Goal: Transaction & Acquisition: Purchase product/service

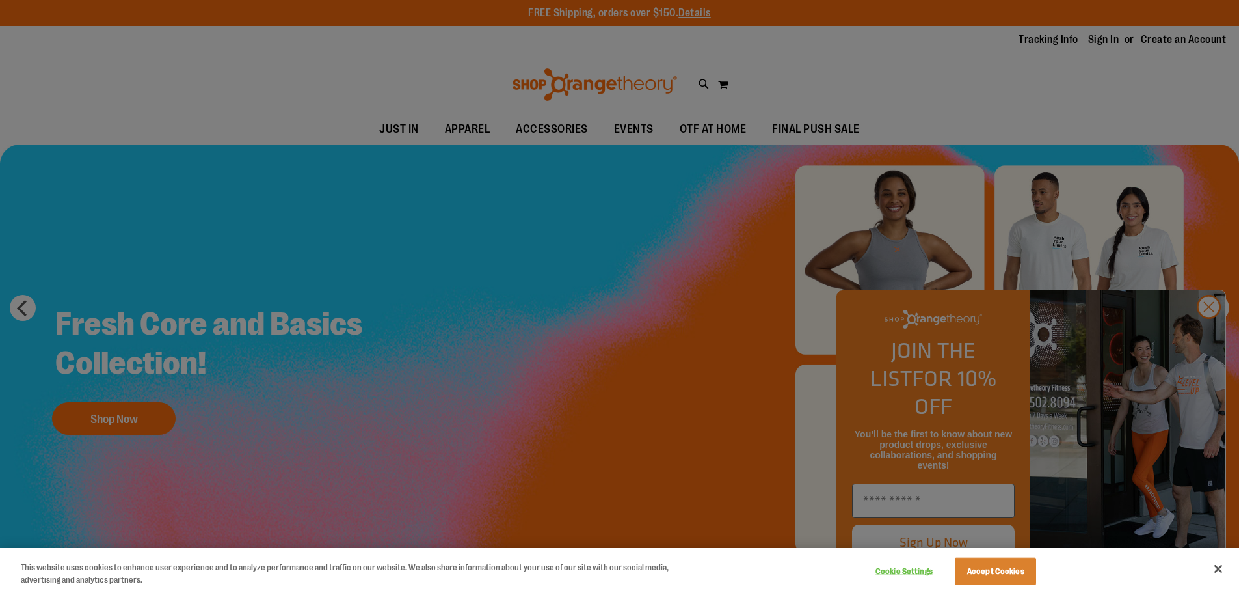
type input "**********"
drag, startPoint x: 1215, startPoint y: 587, endPoint x: 1213, endPoint y: 576, distance: 11.4
click at [1215, 587] on div "This website uses cookies to enhance user experience and to analyze performance…" at bounding box center [619, 570] width 1239 height 45
click at [1209, 336] on div at bounding box center [619, 296] width 1239 height 593
click at [1216, 568] on button "Close" at bounding box center [1218, 568] width 29 height 29
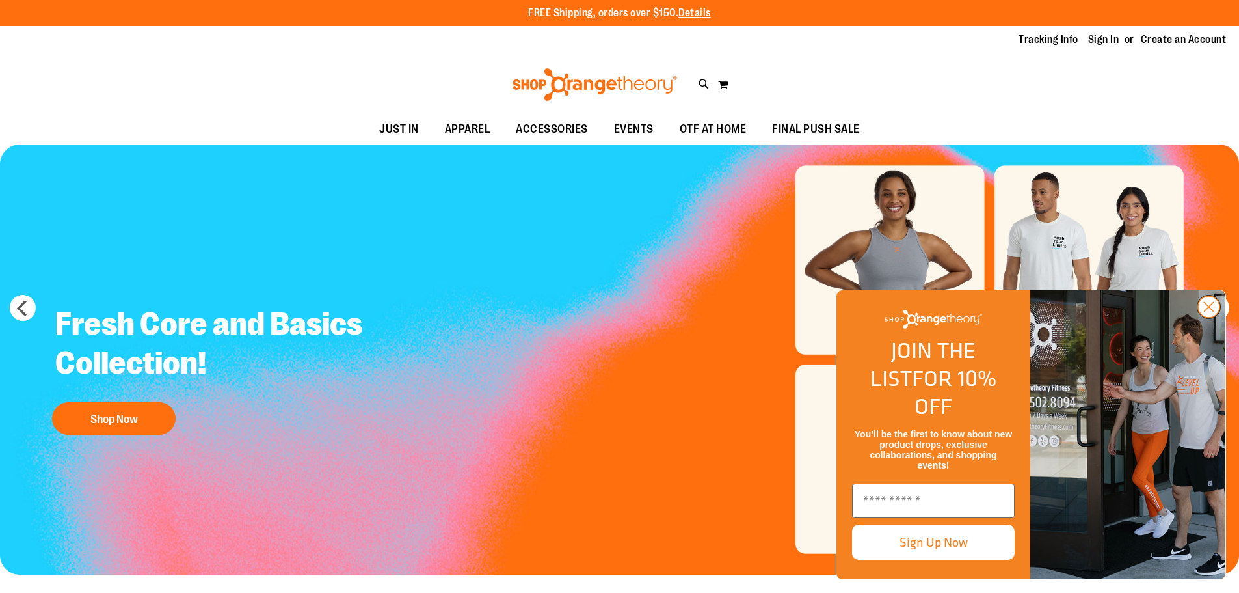
click at [1204, 317] on circle "Close dialog" at bounding box center [1208, 306] width 21 height 21
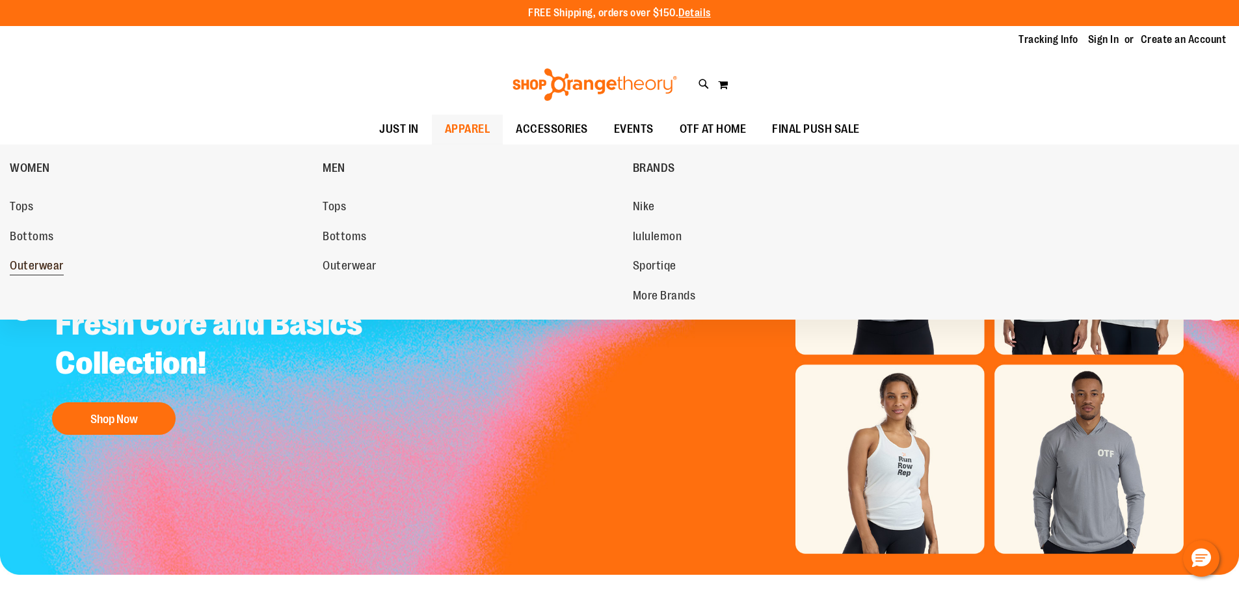
click at [36, 267] on span "Outerwear" at bounding box center [37, 267] width 54 height 16
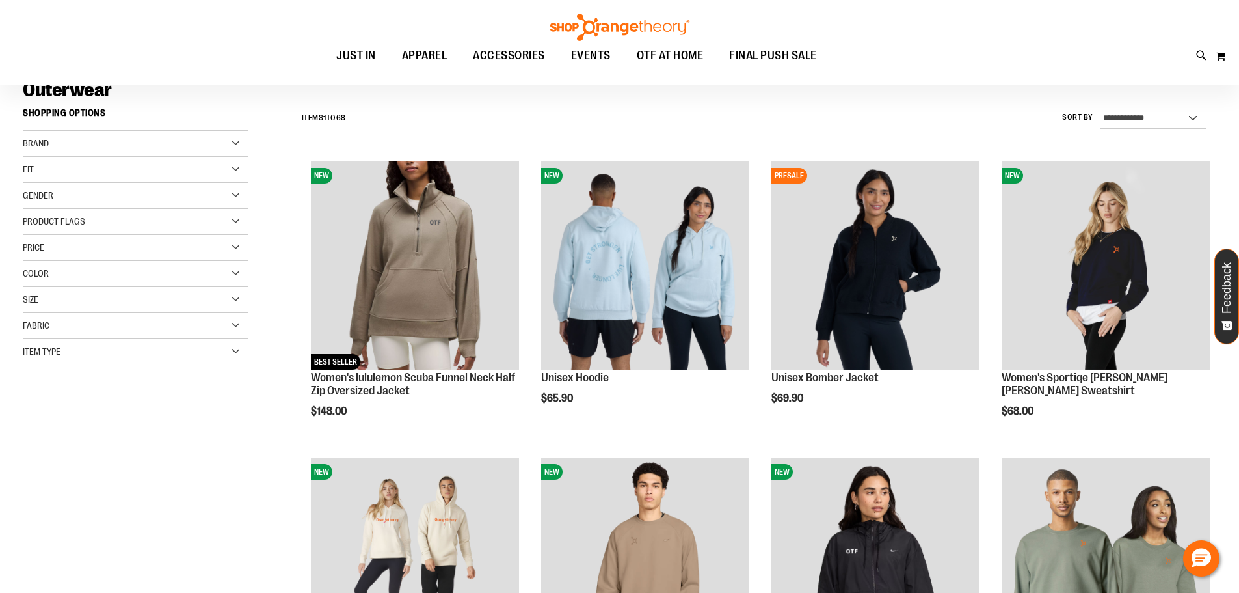
scroll to position [151, 0]
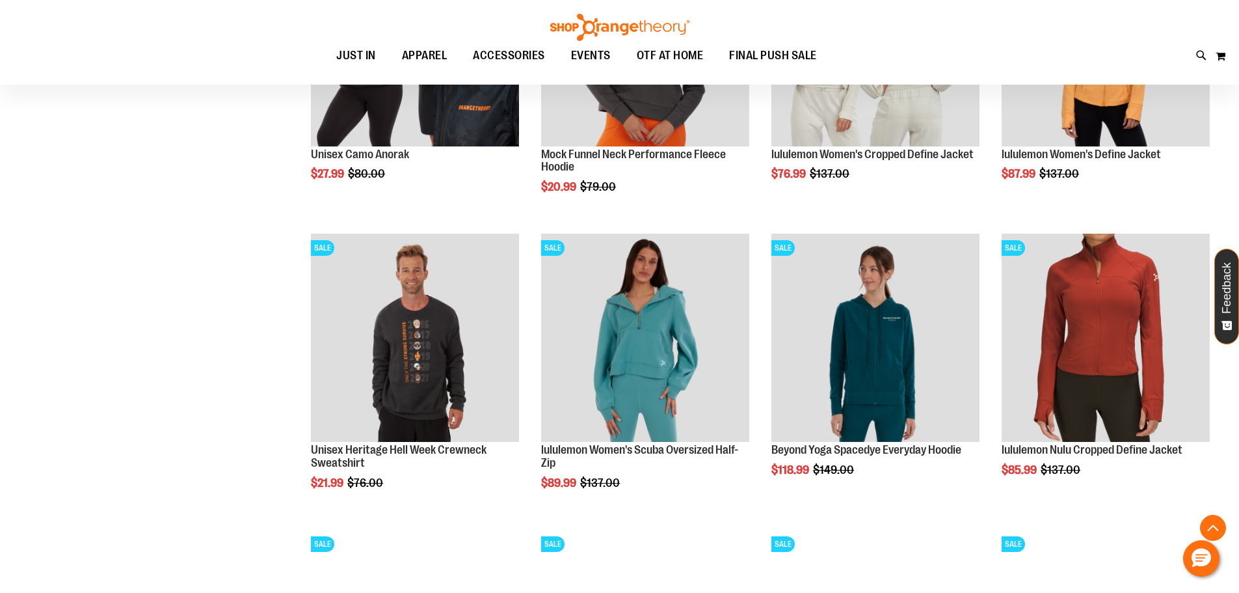
scroll to position [1517, 0]
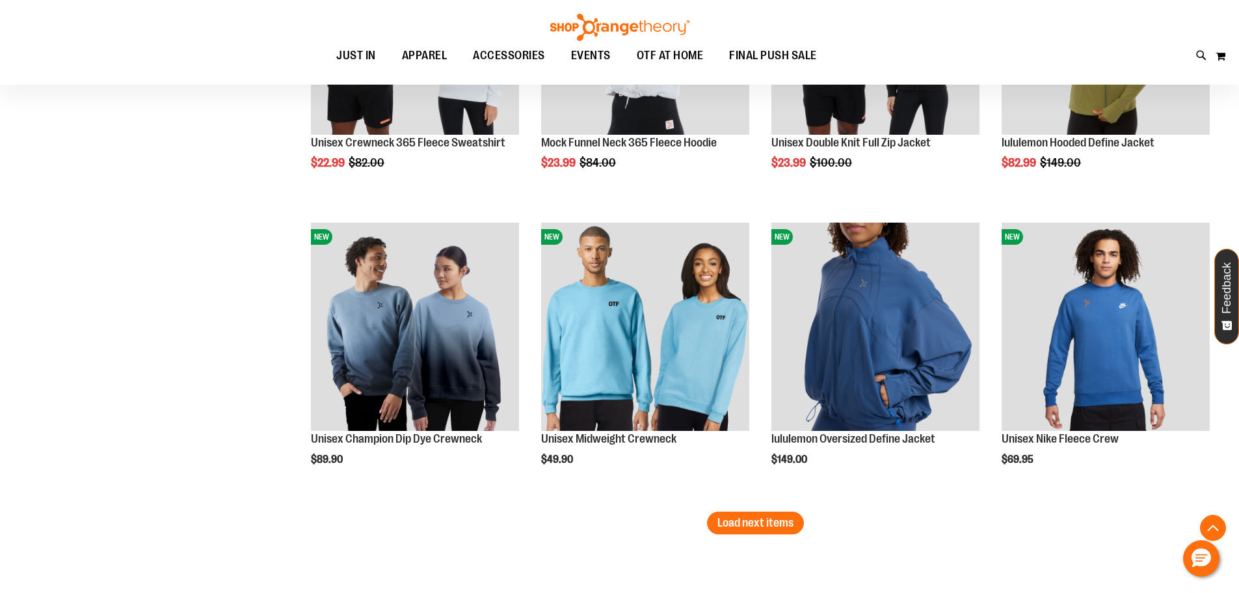
scroll to position [2428, 0]
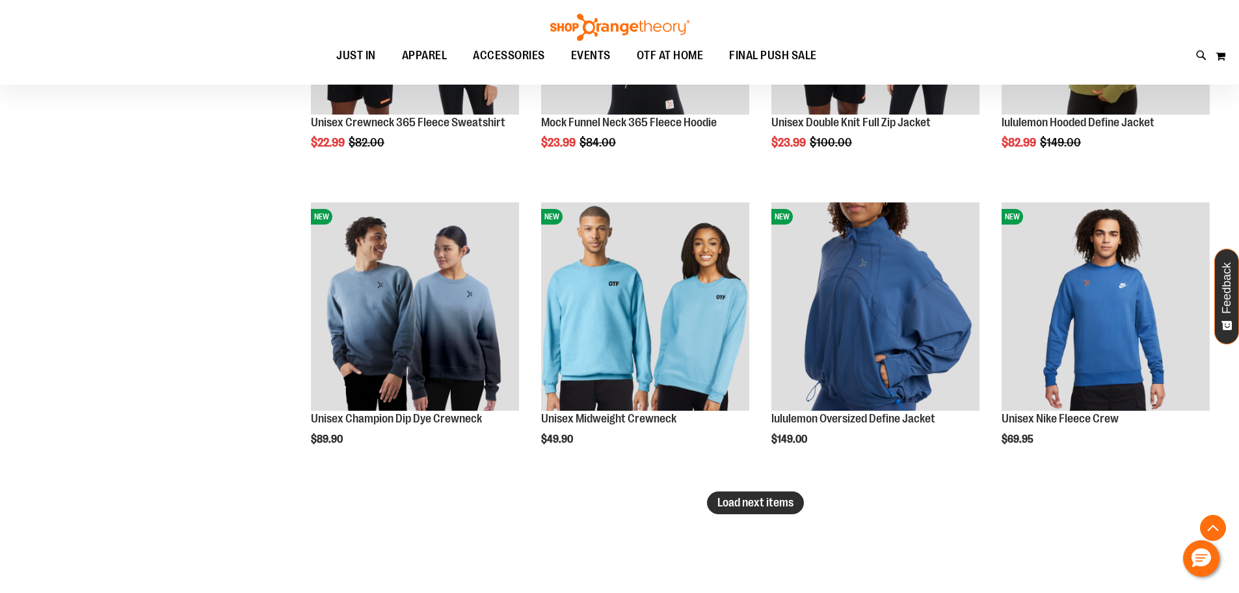
type input "**********"
click at [755, 508] on span "Load next items" at bounding box center [756, 502] width 76 height 13
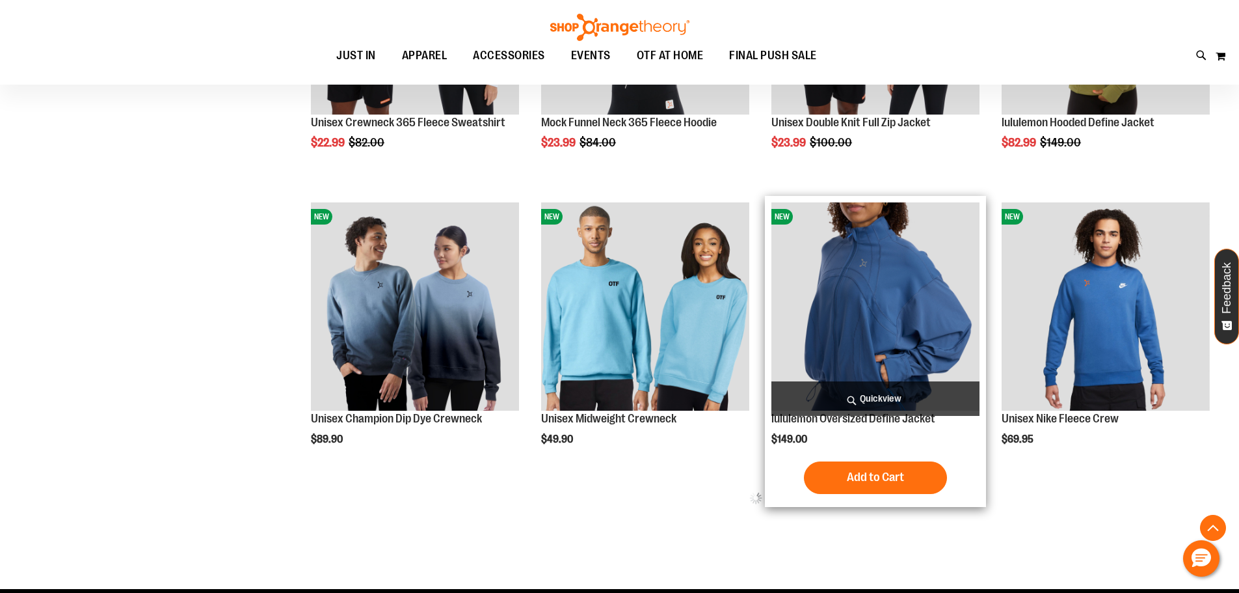
click at [911, 364] on img "product" at bounding box center [876, 306] width 208 height 208
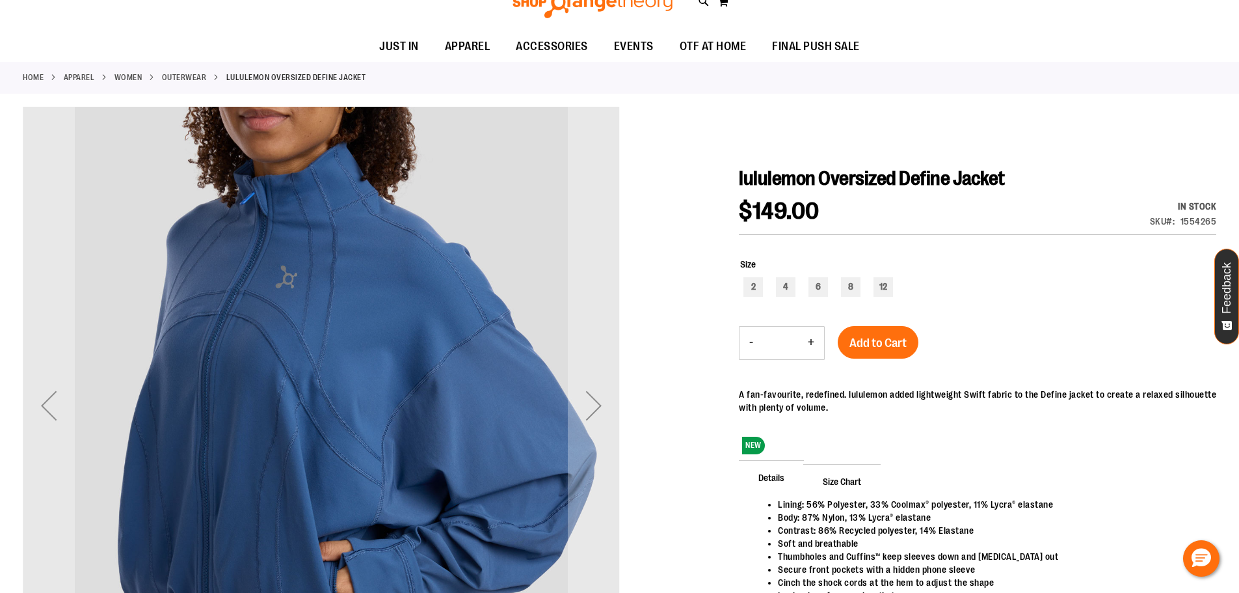
scroll to position [151, 0]
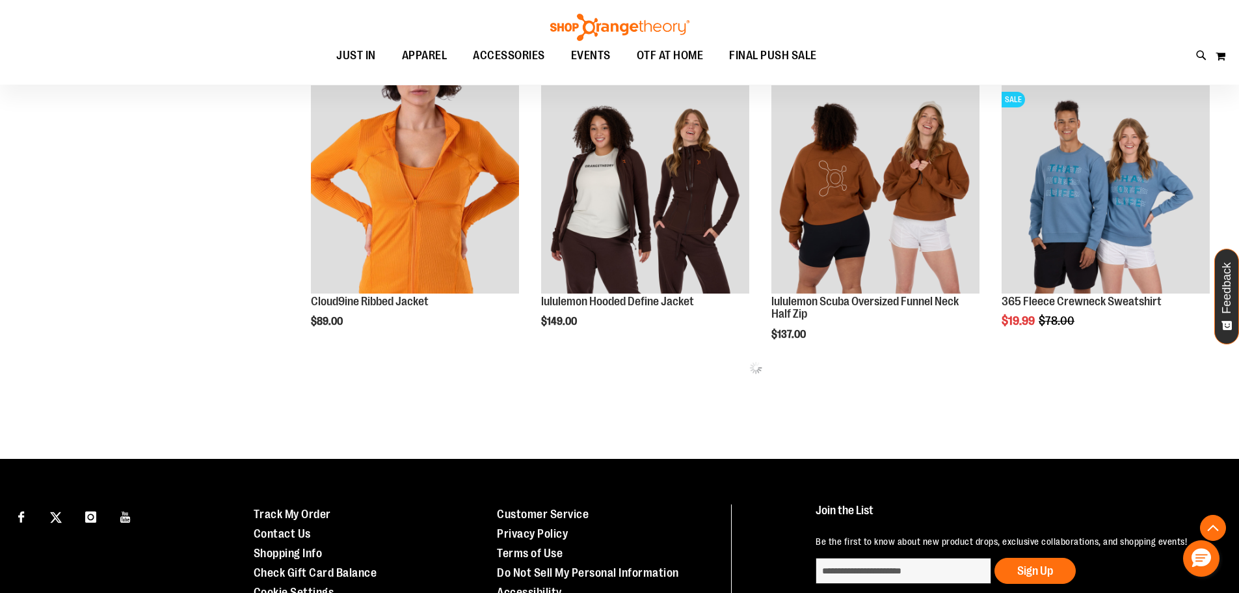
scroll to position [749, 0]
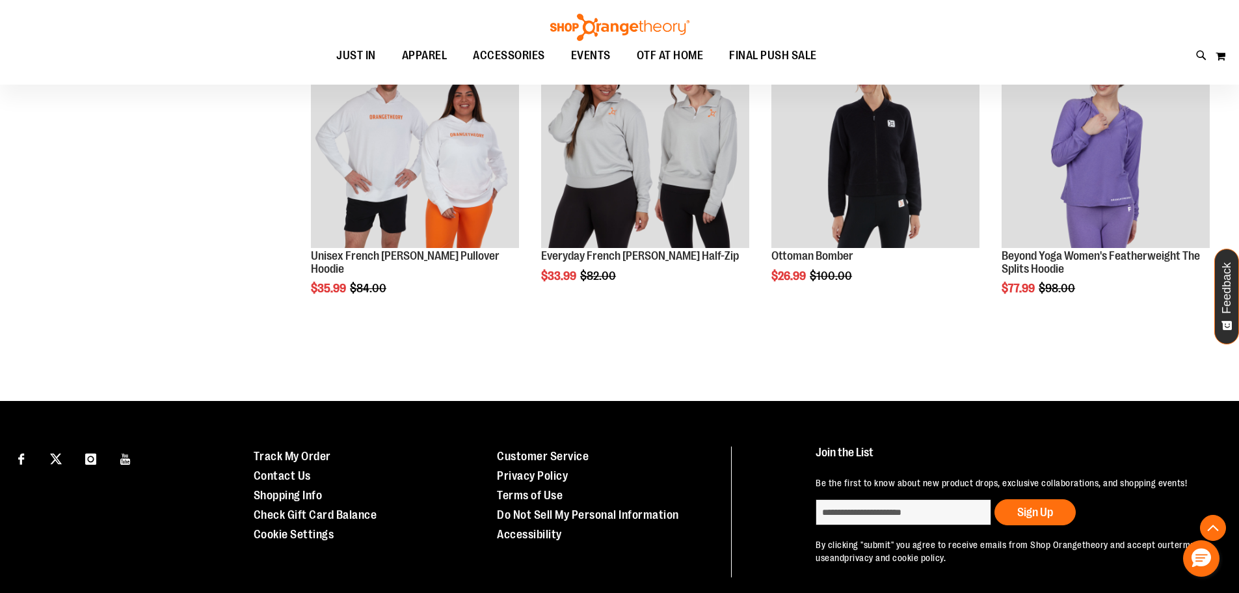
scroll to position [2267, 0]
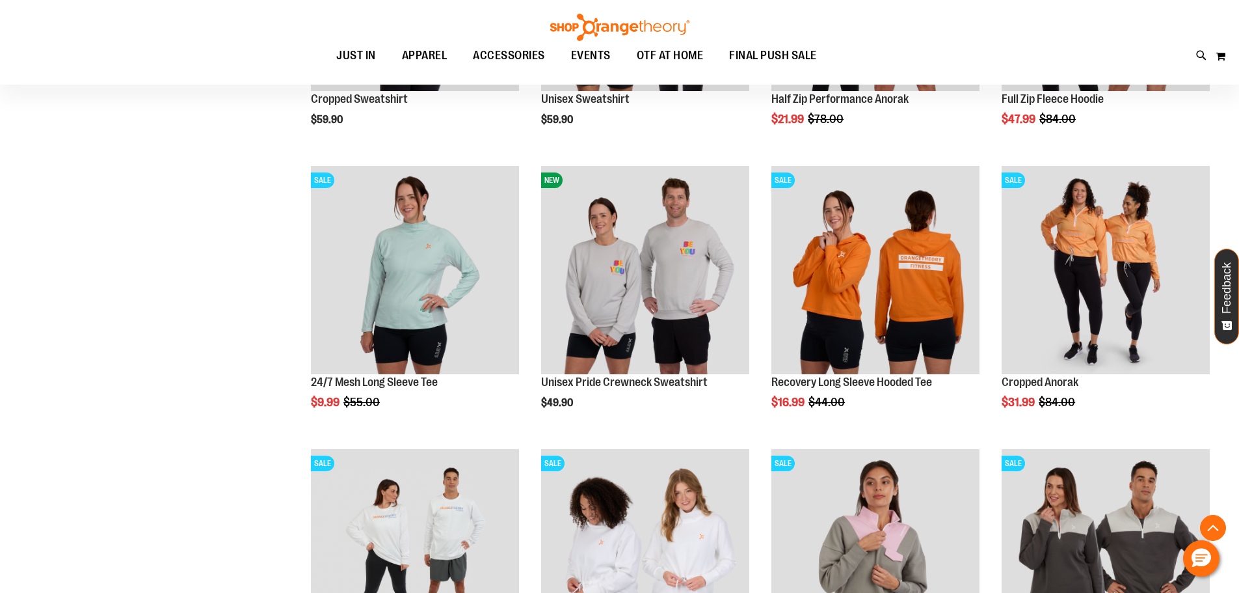
scroll to position [900, 0]
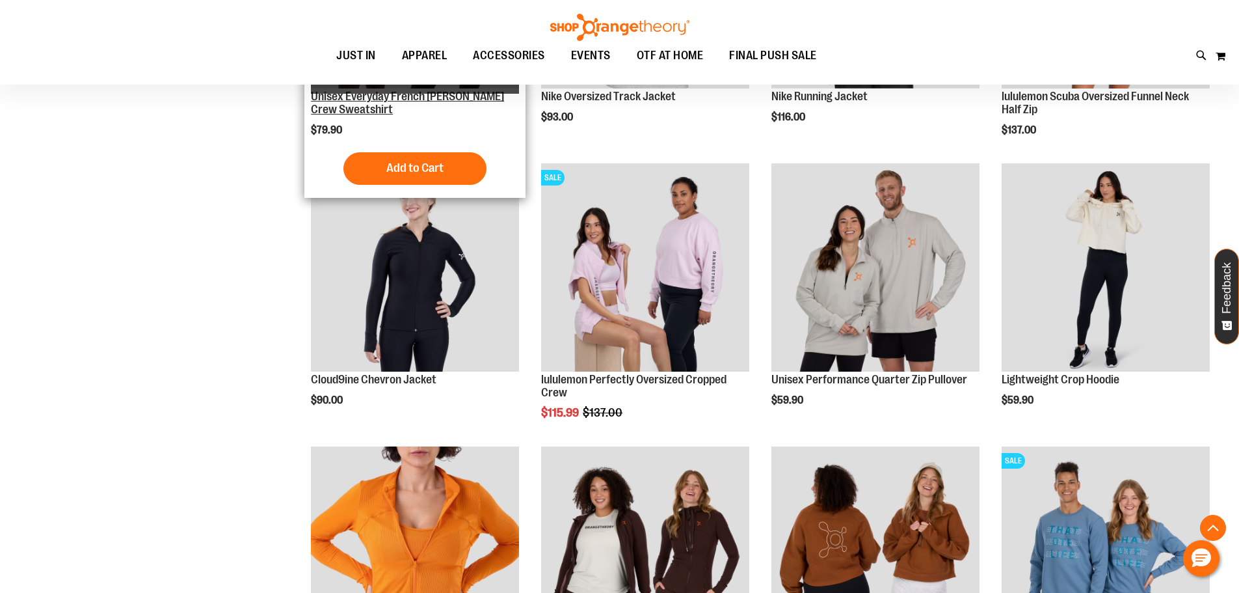
scroll to position [141, 0]
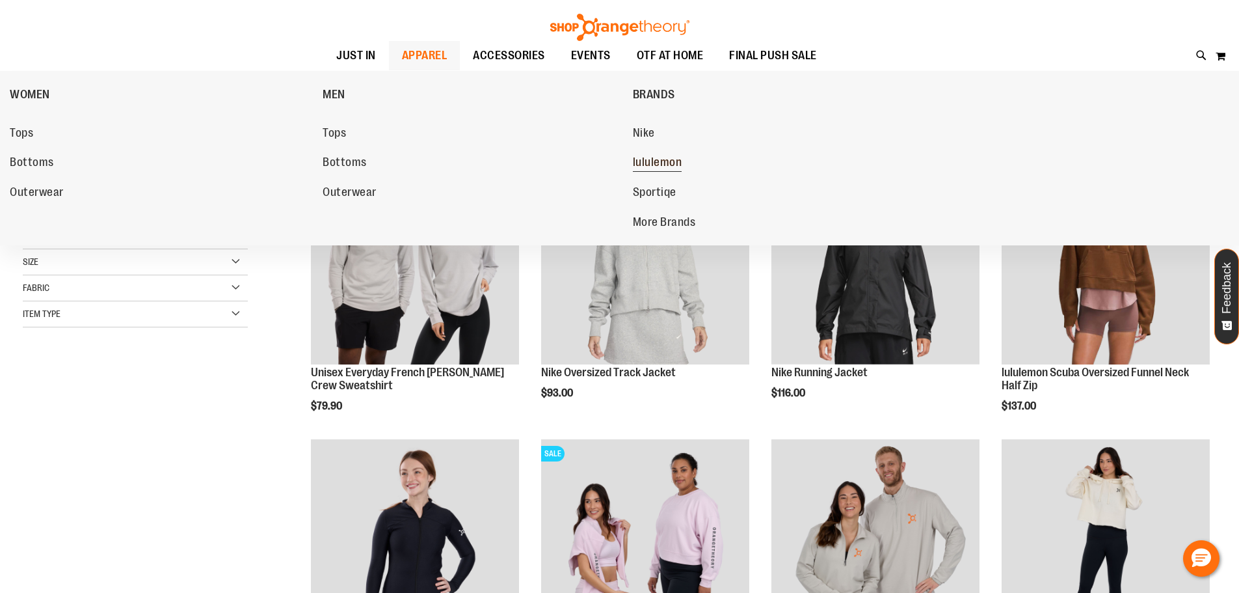
type input "**********"
click at [681, 162] on span "lululemon" at bounding box center [657, 163] width 49 height 16
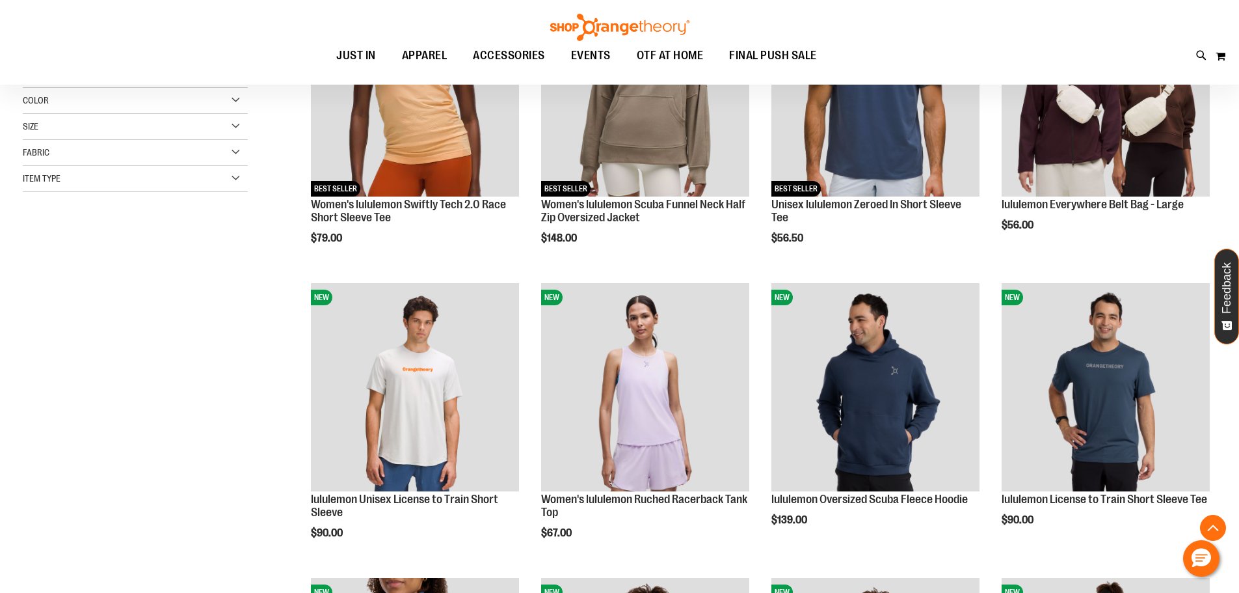
scroll to position [455, 0]
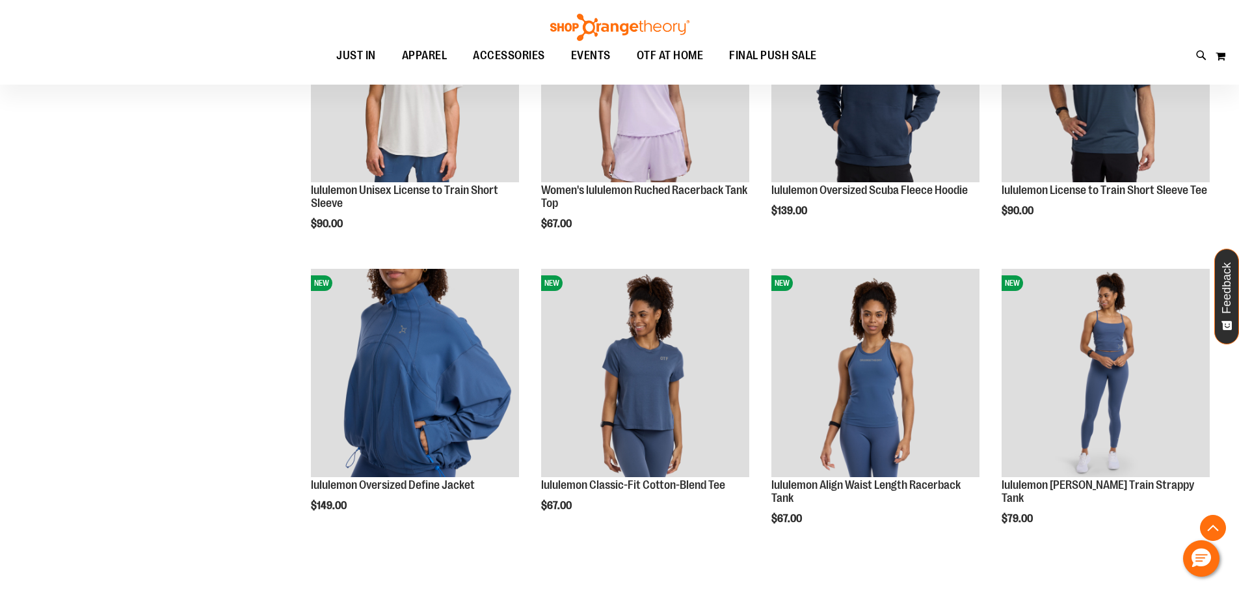
scroll to position [606, 0]
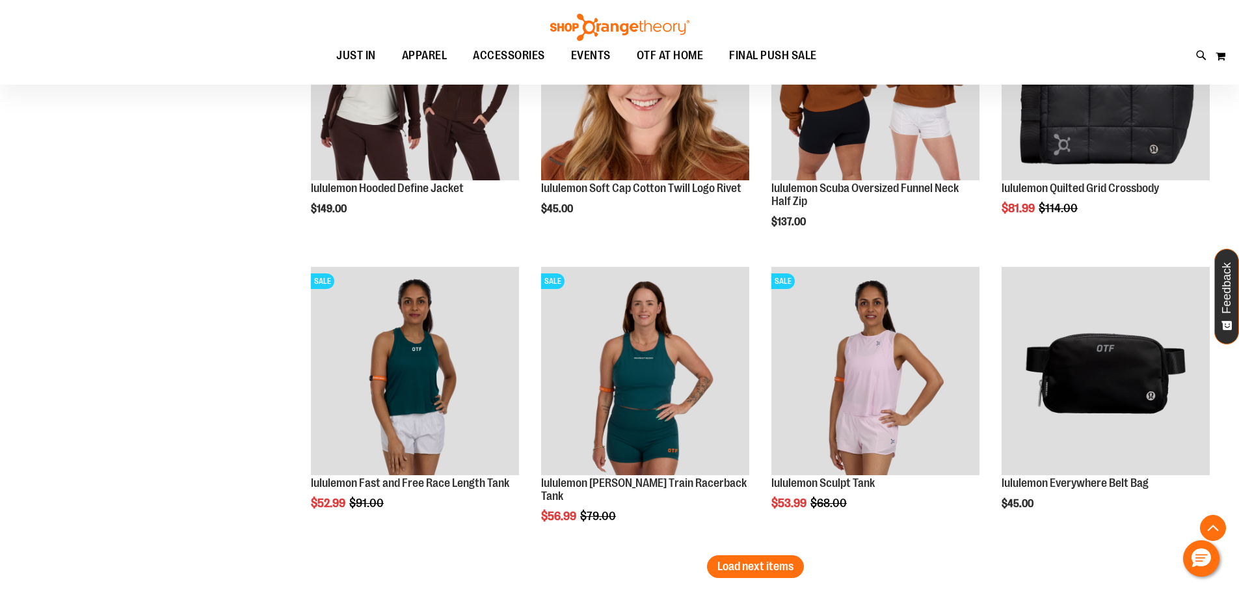
scroll to position [1973, 0]
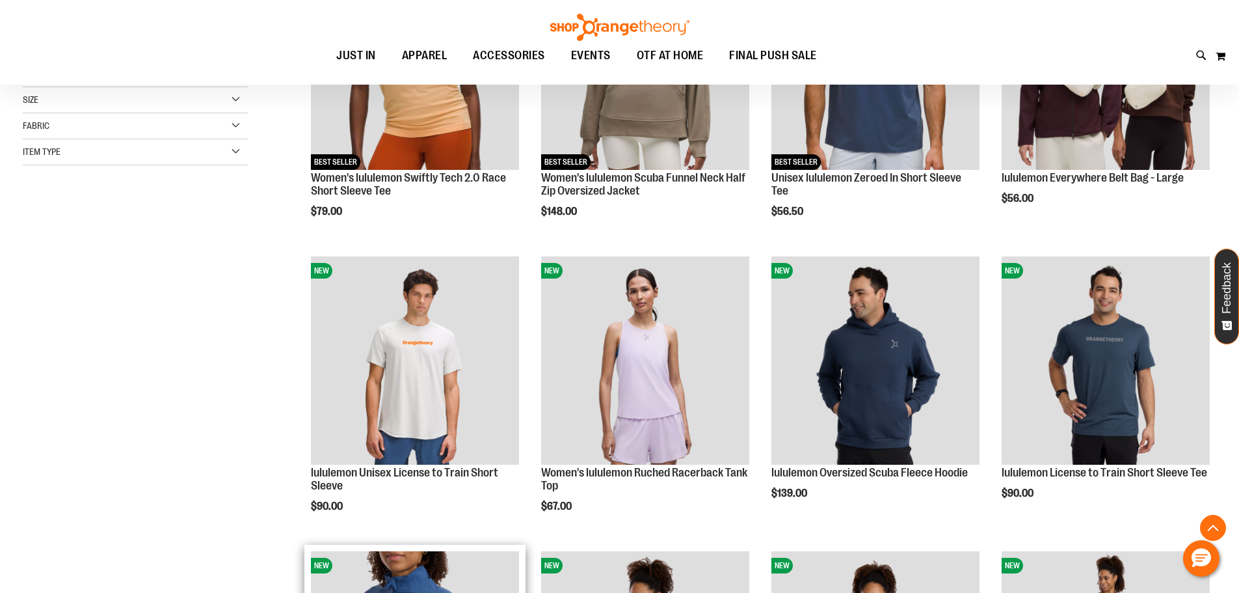
scroll to position [455, 0]
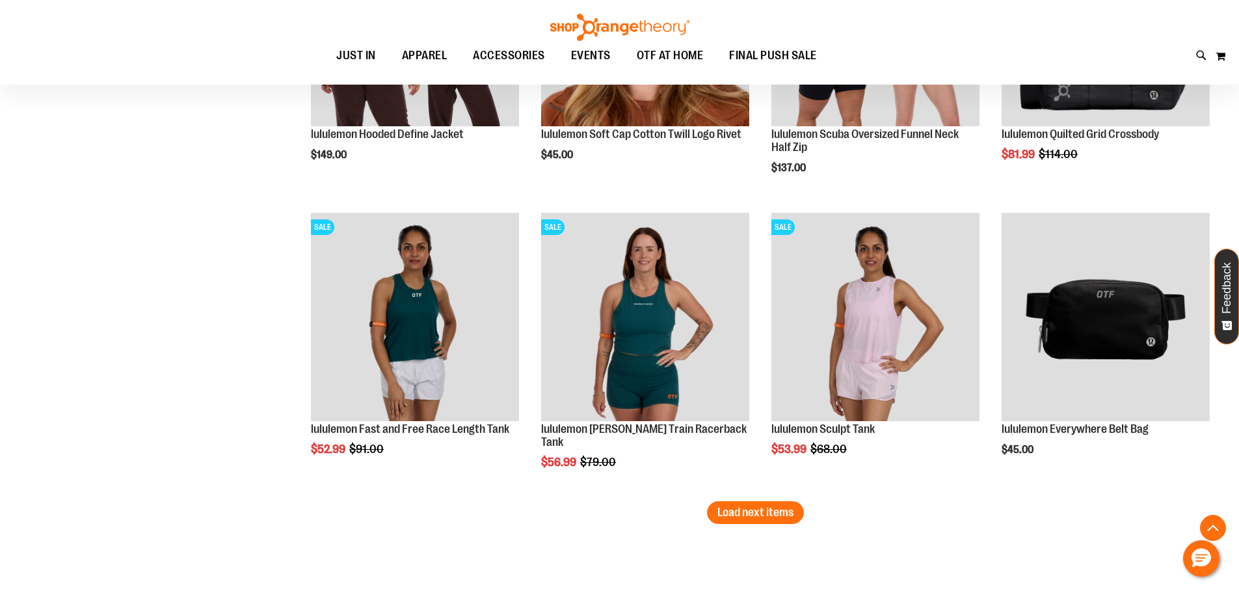
scroll to position [2580, 0]
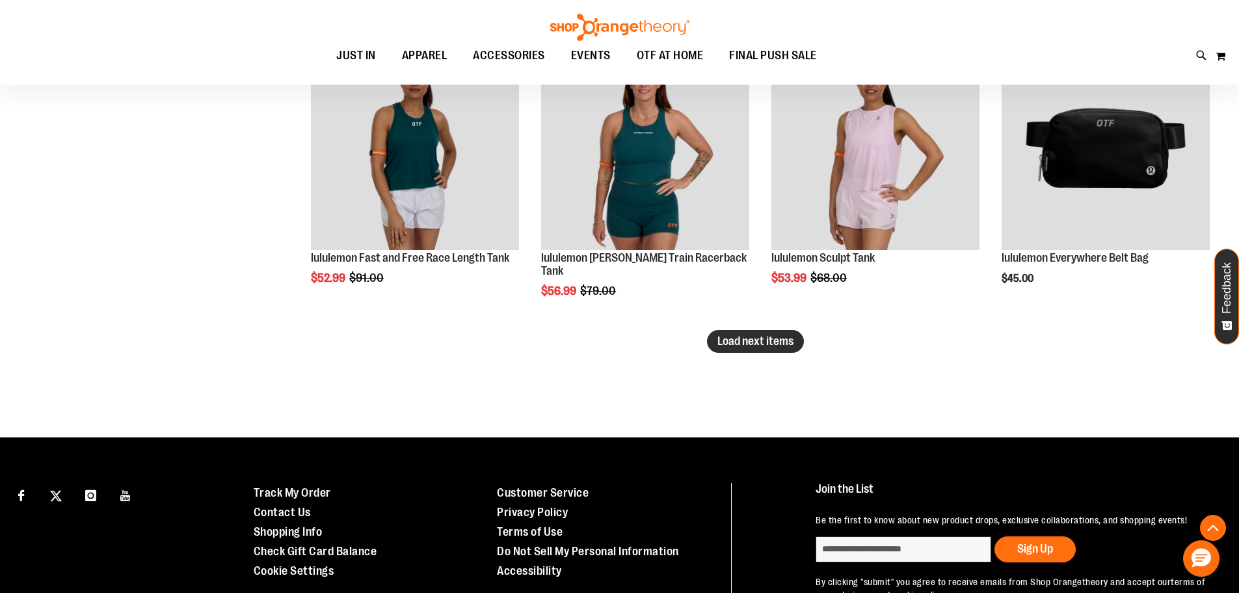
type input "**********"
click at [782, 338] on span "Load next items" at bounding box center [756, 340] width 76 height 13
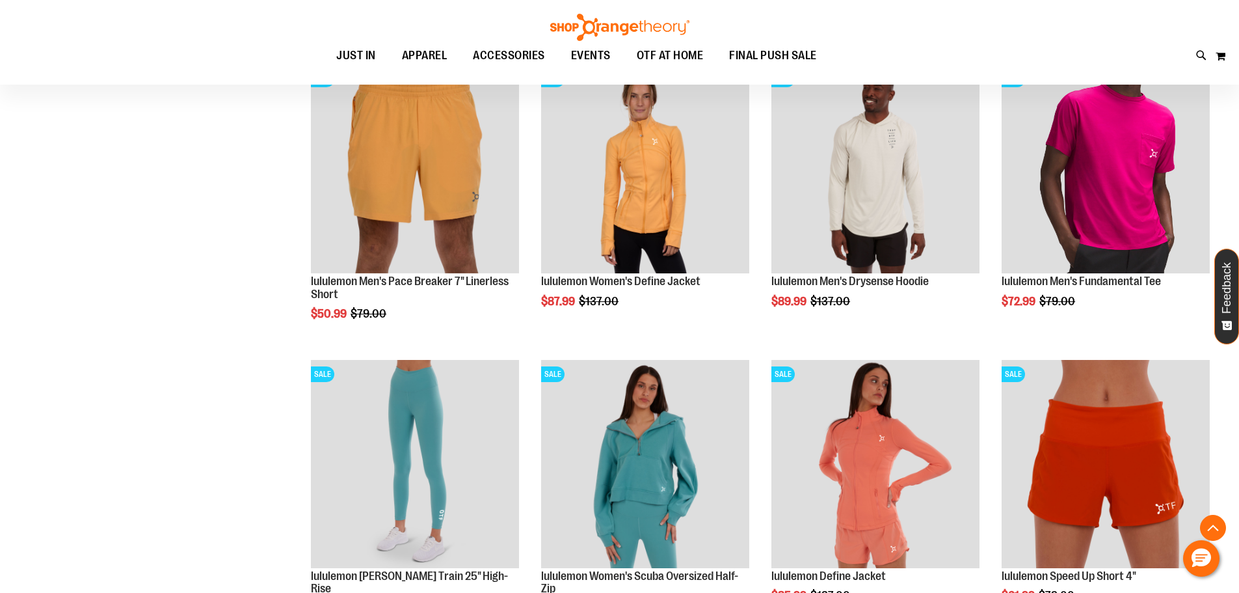
scroll to position [3339, 0]
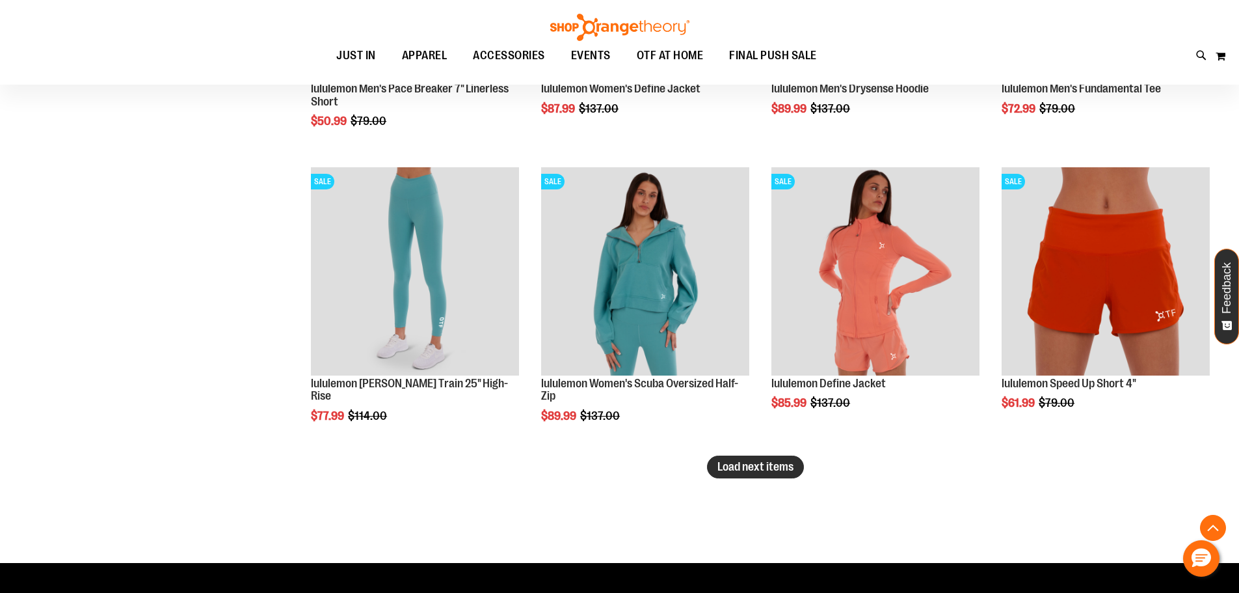
click at [794, 466] on span "Load next items" at bounding box center [756, 466] width 76 height 13
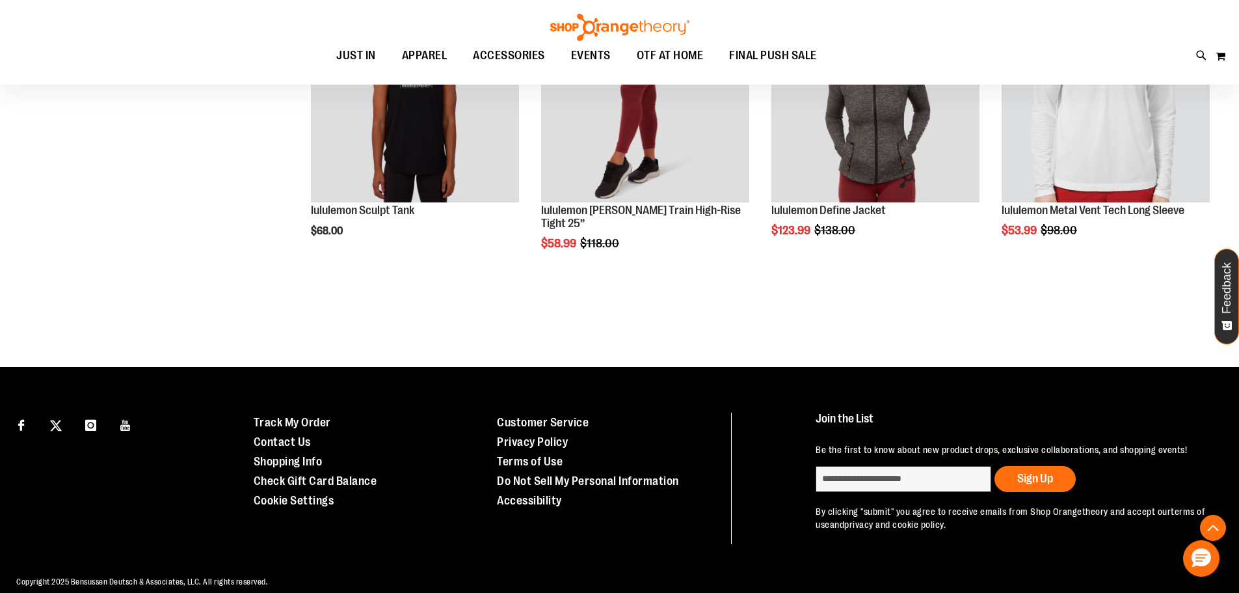
scroll to position [4402, 0]
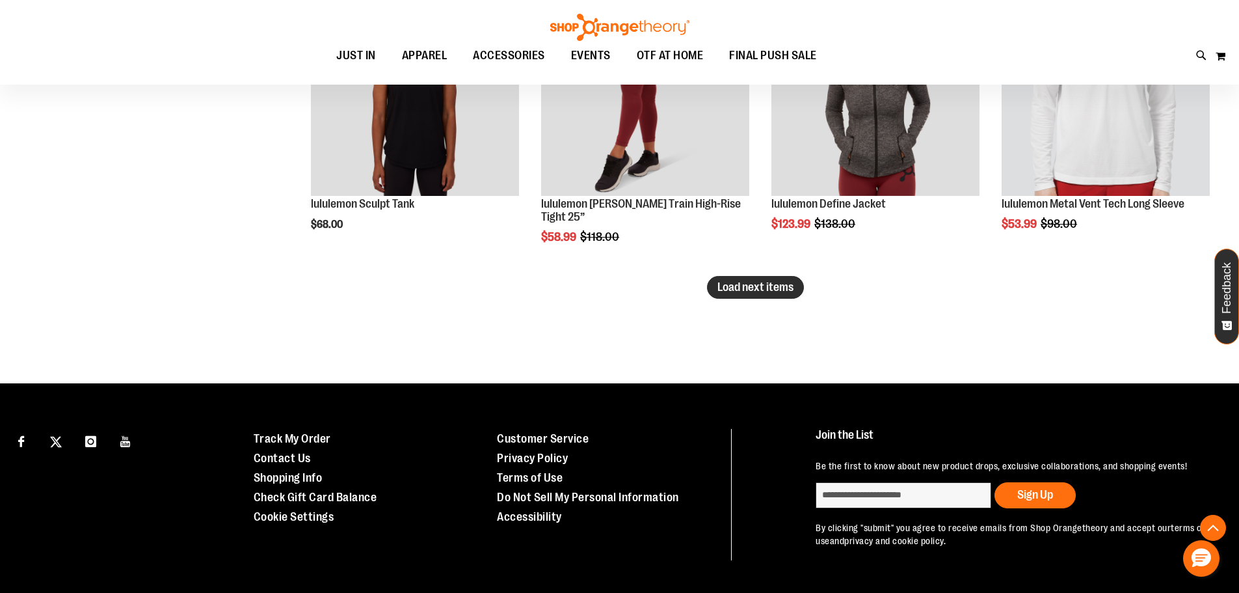
click at [755, 288] on span "Load next items" at bounding box center [756, 286] width 76 height 13
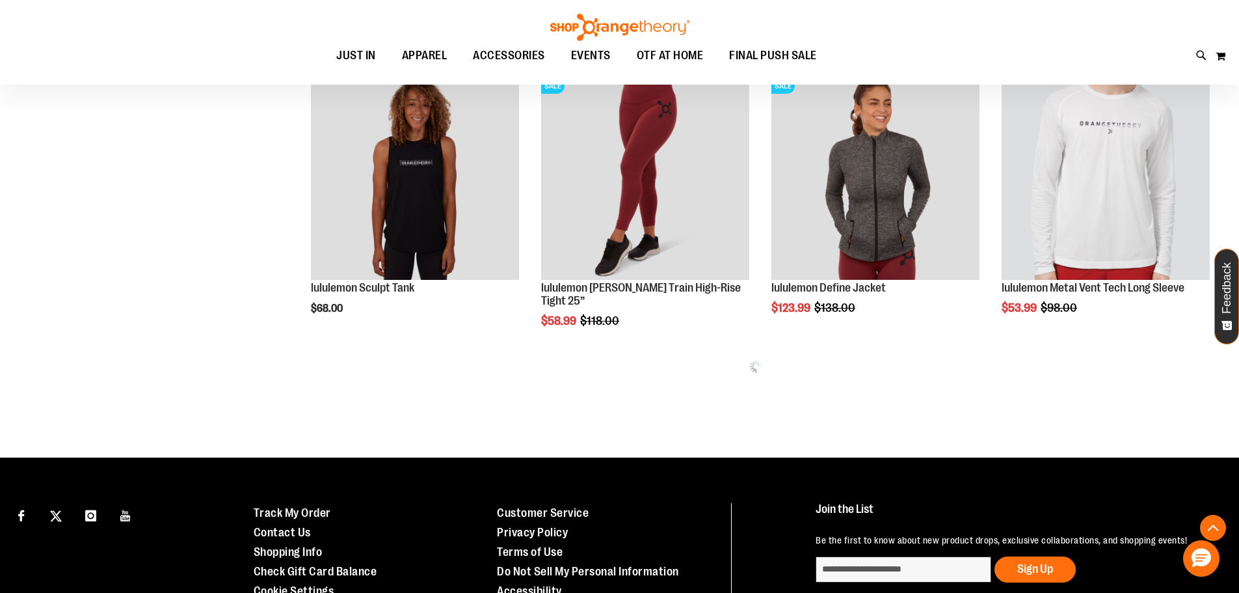
scroll to position [4402, 0]
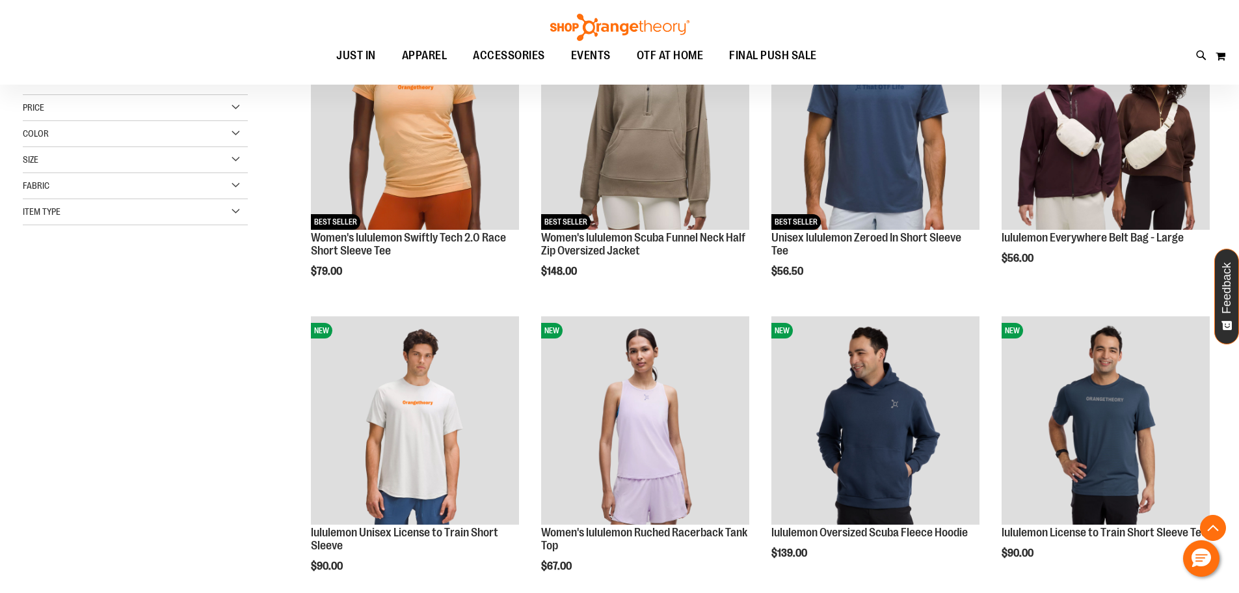
scroll to position [455, 0]
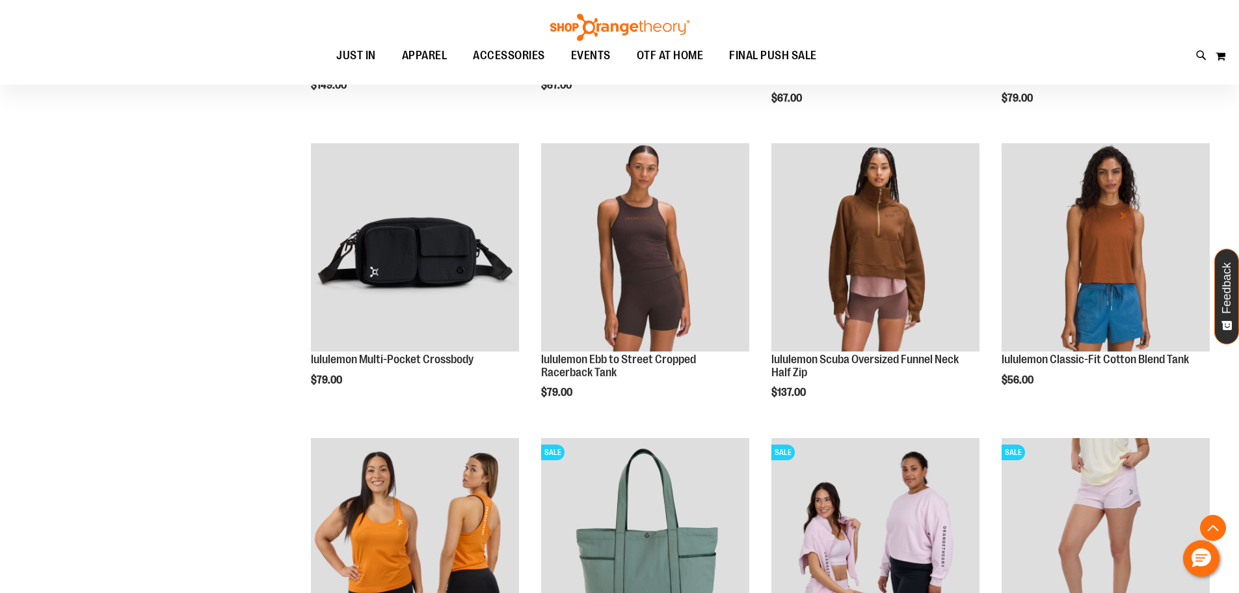
scroll to position [1214, 0]
